Goal: Task Accomplishment & Management: Use online tool/utility

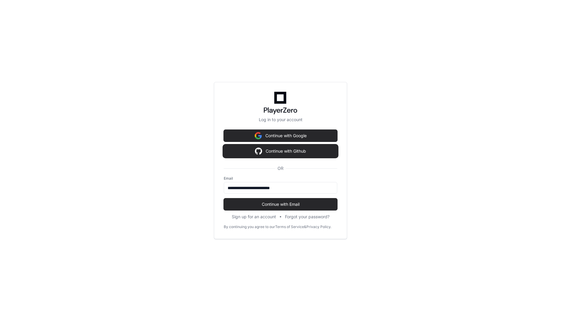
click at [299, 152] on button "Continue with Github" at bounding box center [280, 151] width 113 height 12
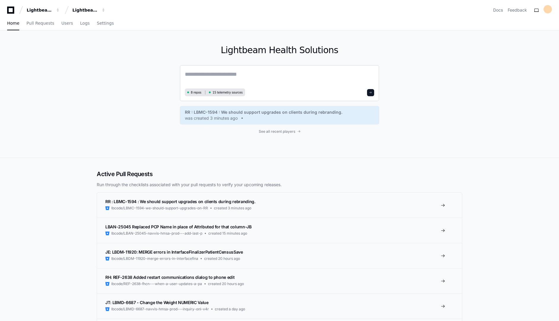
click at [223, 75] on textarea at bounding box center [279, 78] width 189 height 17
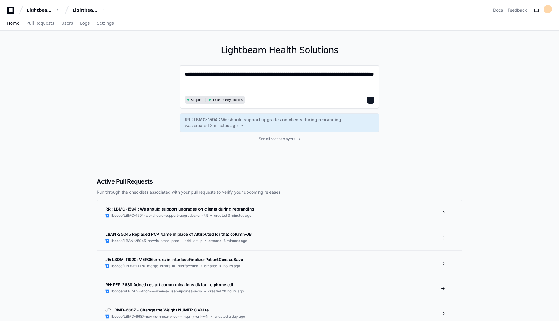
type textarea "**********"
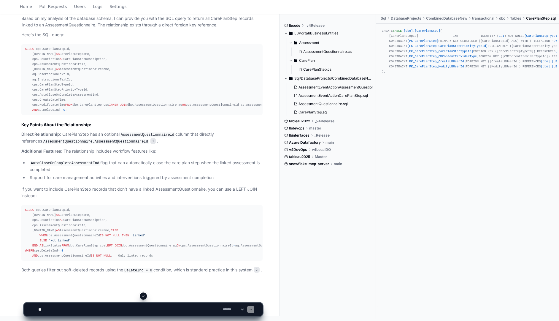
scroll to position [670, 0]
click at [186, 208] on div "SELECT cps.CarePlanStepId, [DOMAIN_NAME] AS CarePlanStepName, cps.Description A…" at bounding box center [142, 233] width 234 height 51
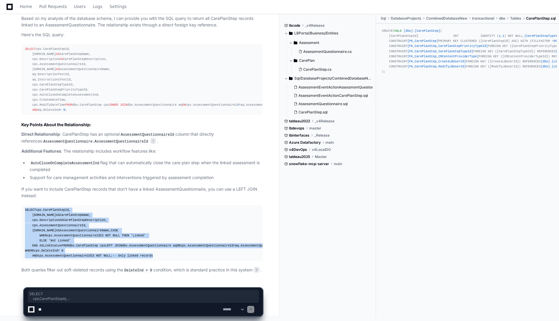
drag, startPoint x: 25, startPoint y: 173, endPoint x: 161, endPoint y: 249, distance: 155.3
click at [161, 249] on div "SELECT cps.CarePlanStepId, [DOMAIN_NAME] AS CarePlanStepName, cps.Description A…" at bounding box center [142, 233] width 234 height 51
copy div "SELECT cps.CarePlanStepId, [DOMAIN_NAME] AS CarePlanStepName, cps.Description A…"
